Goal: Check status

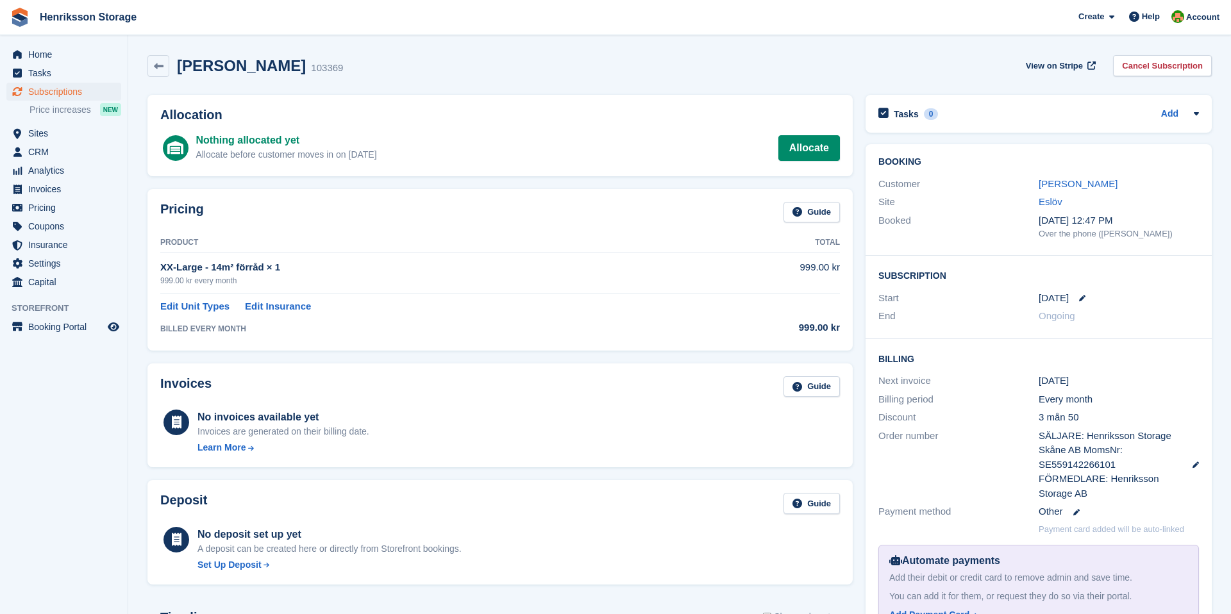
click at [475, 77] on div "Peter Mindengen 103369 View on Stripe Cancel Subscription" at bounding box center [679, 69] width 1077 height 40
